Goal: Navigation & Orientation: Find specific page/section

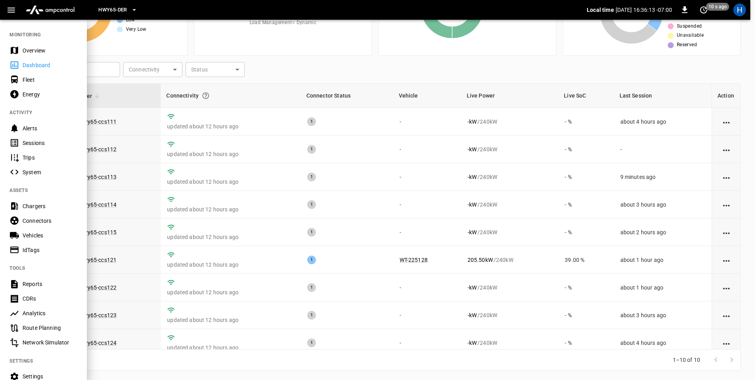
scroll to position [39, 0]
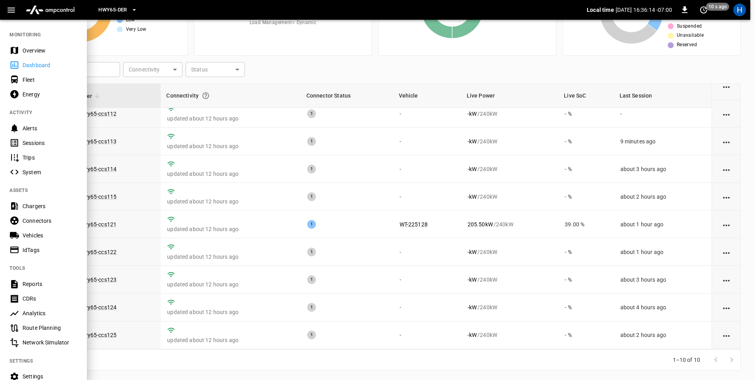
click at [30, 145] on div "Sessions" at bounding box center [50, 143] width 55 height 8
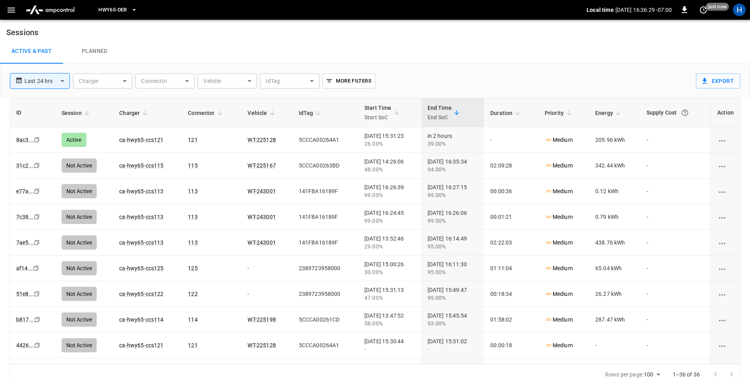
click at [6, 9] on button "button" at bounding box center [11, 10] width 16 height 15
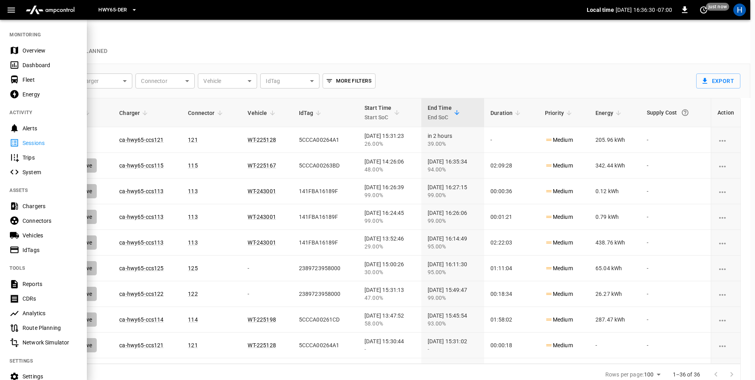
click at [27, 72] on div "Fleet" at bounding box center [43, 79] width 87 height 15
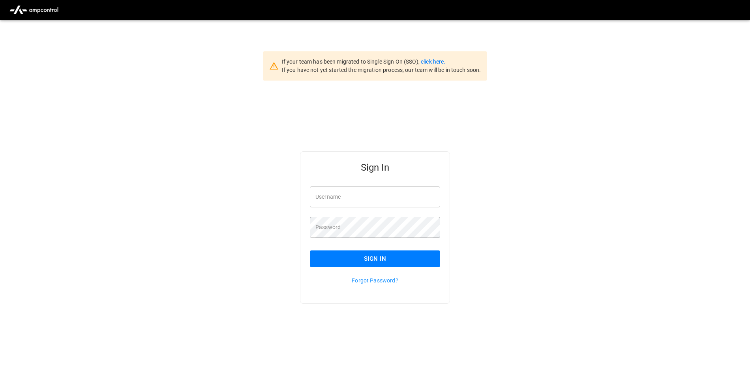
type input "**********"
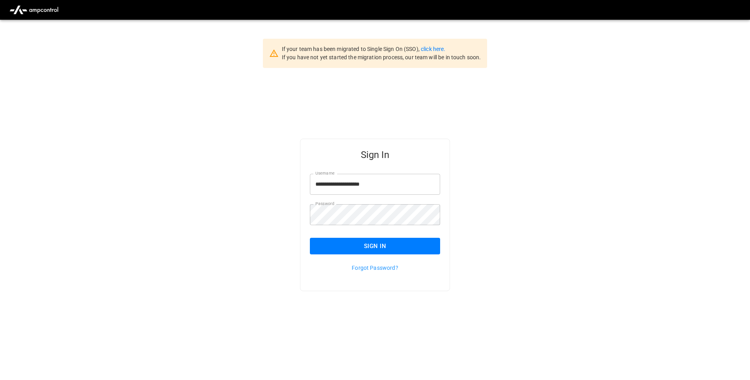
scroll to position [20, 0]
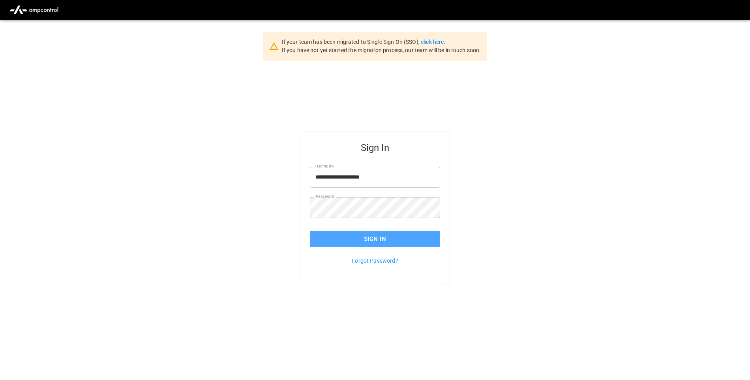
click at [391, 233] on button "Sign In" at bounding box center [375, 239] width 130 height 17
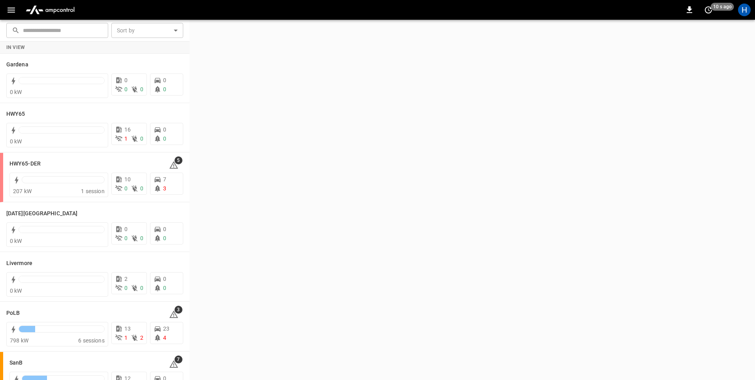
click at [9, 5] on button "button" at bounding box center [11, 10] width 16 height 15
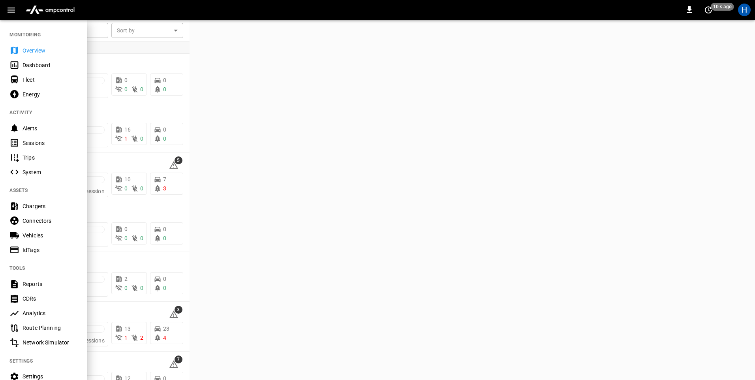
click at [62, 62] on div "Dashboard" at bounding box center [50, 65] width 55 height 8
